Goal: Information Seeking & Learning: Learn about a topic

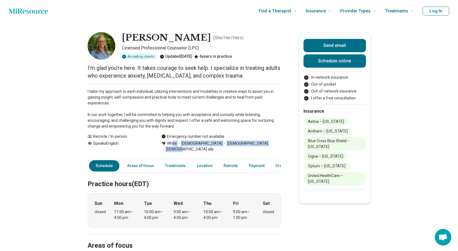
drag, startPoint x: 175, startPoint y: 146, endPoint x: 261, endPoint y: 144, distance: 86.3
click at [261, 144] on div "White [DEMOGRAPHIC_DATA] [DEMOGRAPHIC_DATA] [DEMOGRAPHIC_DATA] ally" at bounding box center [222, 147] width 120 height 12
click at [214, 147] on span "[DEMOGRAPHIC_DATA] ally" at bounding box center [188, 150] width 52 height 6
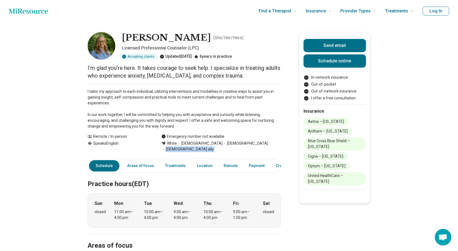
drag, startPoint x: 261, startPoint y: 144, endPoint x: 258, endPoint y: 144, distance: 3.3
click at [214, 147] on span "[DEMOGRAPHIC_DATA] ally" at bounding box center [188, 150] width 52 height 6
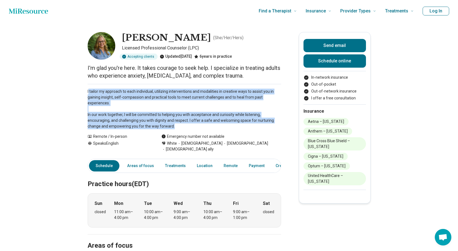
drag, startPoint x: 91, startPoint y: 92, endPoint x: 276, endPoint y: 124, distance: 188.4
click at [276, 124] on p "I tailor my approach to each individual, utilizing interventions and modalities…" at bounding box center [185, 109] width 194 height 41
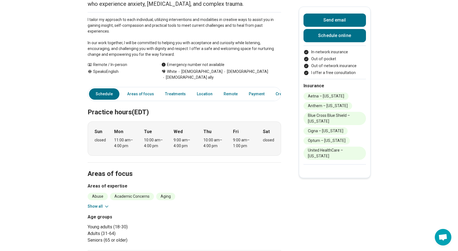
scroll to position [111, 0]
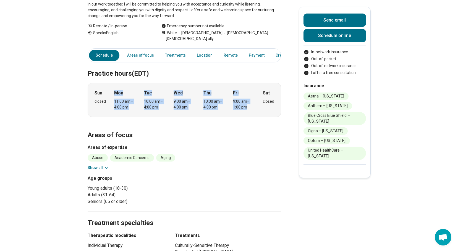
drag, startPoint x: 115, startPoint y: 85, endPoint x: 252, endPoint y: 104, distance: 138.0
click at [252, 104] on div "Sun closed Mon 11:00 am – 4:00 pm Tue 10:00 am – 4:00 pm Wed 9:00 am – 4:00 pm …" at bounding box center [185, 100] width 194 height 34
click at [252, 104] on div "9:00 am – 1:00 pm" at bounding box center [243, 105] width 21 height 12
drag, startPoint x: 253, startPoint y: 103, endPoint x: 115, endPoint y: 90, distance: 138.9
click at [115, 90] on div "Sun closed Mon 11:00 am – 4:00 pm Tue 10:00 am – 4:00 pm Wed 9:00 am – 4:00 pm …" at bounding box center [185, 100] width 194 height 34
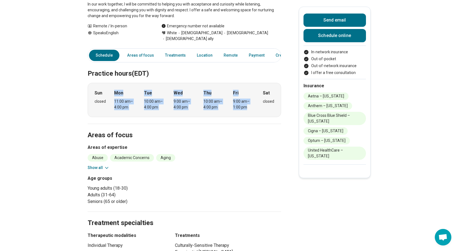
drag, startPoint x: 115, startPoint y: 90, endPoint x: 115, endPoint y: 110, distance: 20.2
click at [115, 110] on div "Sun closed Mon 11:00 am – 4:00 pm Tue 10:00 am – 4:00 pm Wed 9:00 am – 4:00 pm …" at bounding box center [185, 100] width 194 height 34
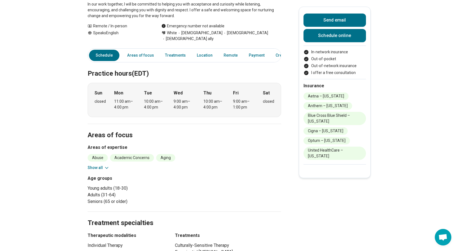
click at [100, 165] on button "Show all" at bounding box center [99, 168] width 22 height 6
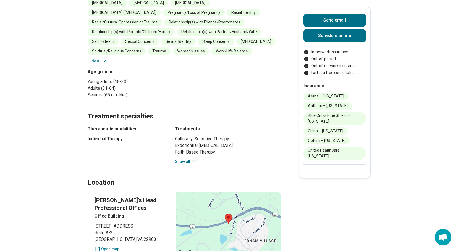
scroll to position [360, 0]
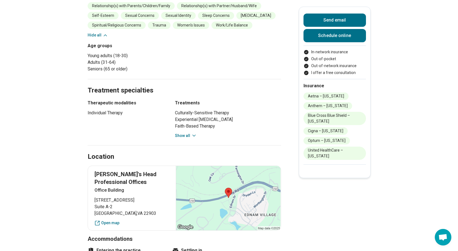
click at [194, 135] on icon at bounding box center [194, 135] width 3 height 1
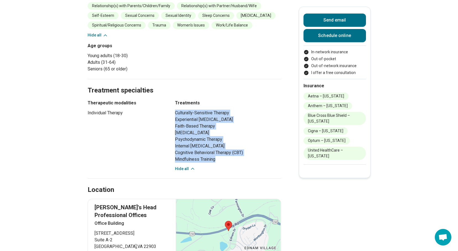
drag, startPoint x: 178, startPoint y: 96, endPoint x: 229, endPoint y: 144, distance: 70.3
click at [229, 144] on ul "Culturally-Sensitive Therapy Experiential [MEDICAL_DATA] Faith-Based Therapy [M…" at bounding box center [228, 136] width 106 height 53
click at [229, 156] on li "Mindfulness Training" at bounding box center [228, 159] width 106 height 7
drag, startPoint x: 234, startPoint y: 144, endPoint x: 173, endPoint y: 98, distance: 77.1
click at [173, 100] on div "Therapeutic modalities Individual Therapy Treatments Culturally-Sensitive Thera…" at bounding box center [185, 136] width 194 height 72
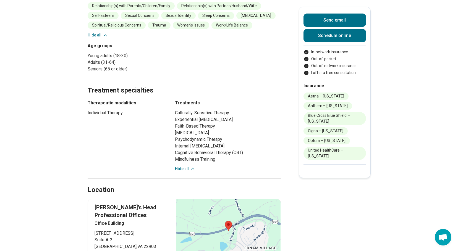
drag, startPoint x: 173, startPoint y: 98, endPoint x: 157, endPoint y: 113, distance: 21.7
click at [157, 113] on div "Therapeutic modalities Individual Therapy" at bounding box center [126, 136] width 77 height 72
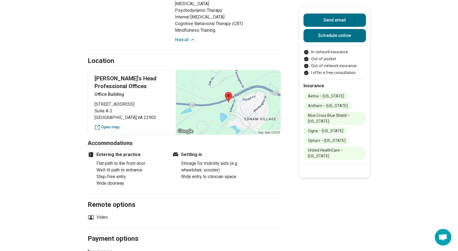
scroll to position [526, 0]
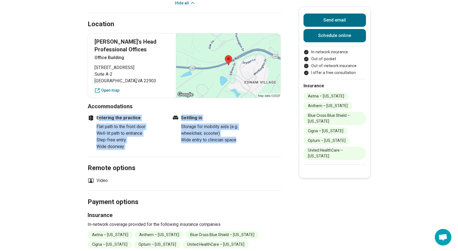
drag, startPoint x: 101, startPoint y: 101, endPoint x: 257, endPoint y: 128, distance: 158.6
click at [257, 128] on div "Accommodations Entering the practice Flat path to the front door Well-lit path …" at bounding box center [185, 127] width 194 height 48
drag, startPoint x: 257, startPoint y: 128, endPoint x: 92, endPoint y: 92, distance: 169.4
click at [92, 103] on div "Accommodations Entering the practice Flat path to the front door Well-lit path …" at bounding box center [185, 127] width 194 height 48
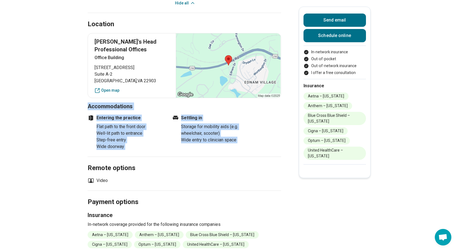
drag, startPoint x: 92, startPoint y: 92, endPoint x: 64, endPoint y: 100, distance: 28.7
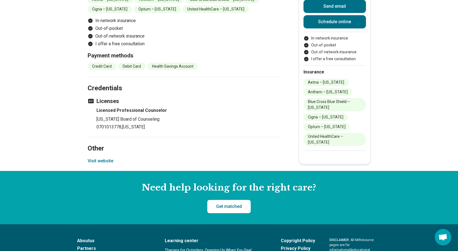
scroll to position [775, 0]
